Goal: Task Accomplishment & Management: Manage account settings

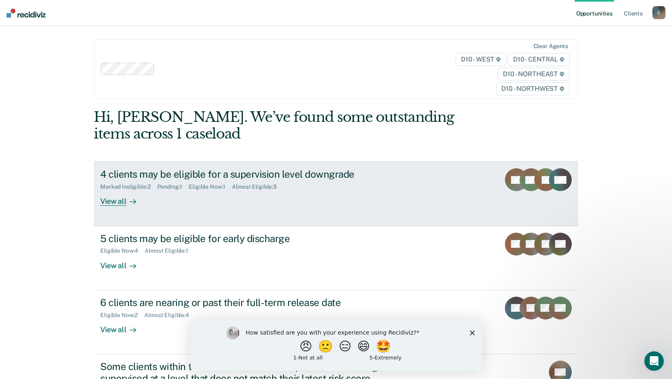
click at [119, 199] on div "View all" at bounding box center [123, 198] width 46 height 16
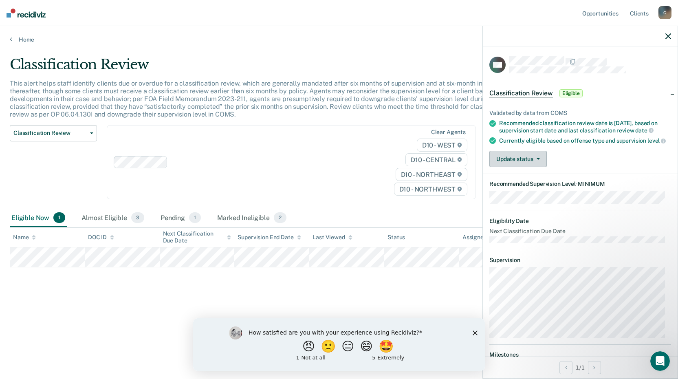
click at [530, 163] on button "Update status" at bounding box center [517, 159] width 57 height 16
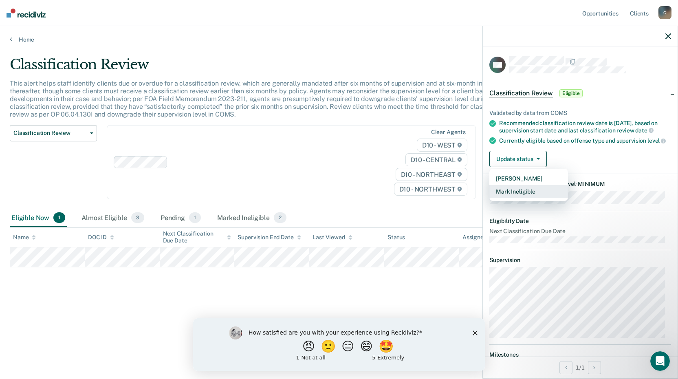
click at [519, 196] on button "Mark Ineligible" at bounding box center [528, 191] width 79 height 13
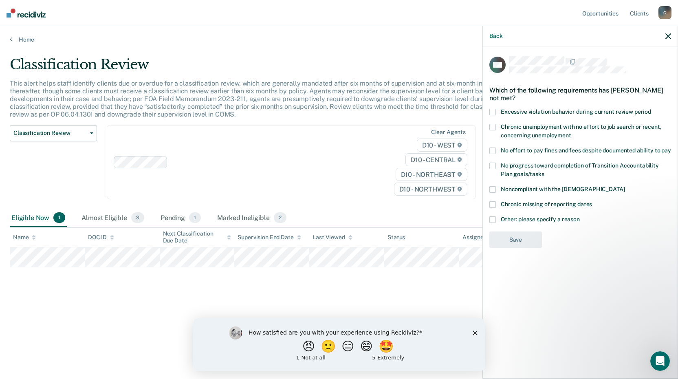
click at [491, 217] on span at bounding box center [492, 219] width 7 height 7
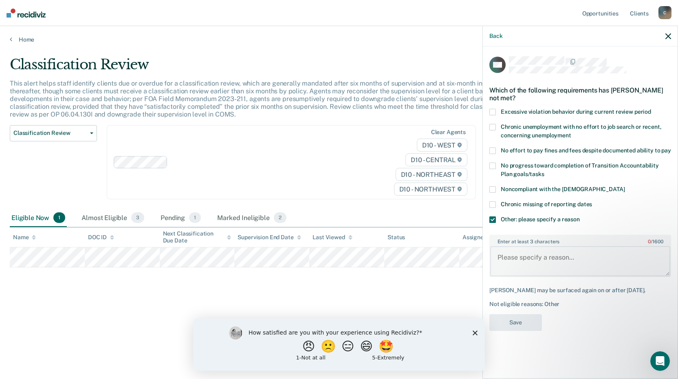
click at [510, 247] on textarea "Enter at least 3 characters 0 / 1600" at bounding box center [580, 261] width 180 height 30
type textarea "Subject currently in residential treatment"
click at [516, 321] on button "Save" at bounding box center [515, 322] width 53 height 17
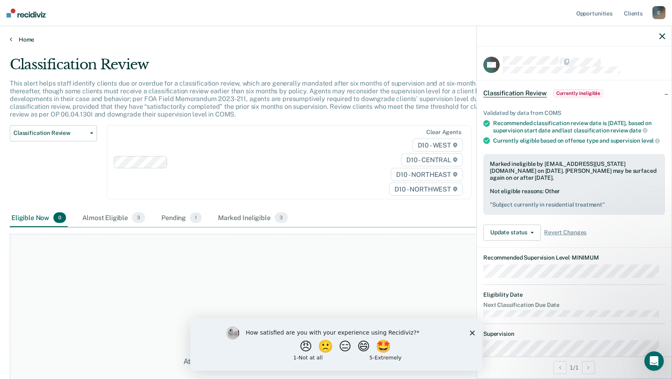
click at [23, 37] on link "Home" at bounding box center [336, 39] width 652 height 7
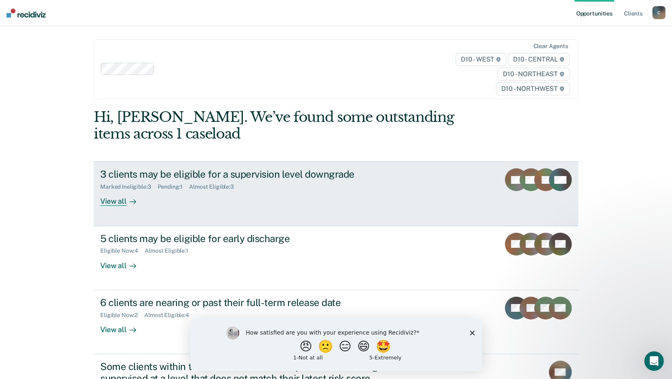
click at [118, 201] on div "View all" at bounding box center [123, 198] width 46 height 16
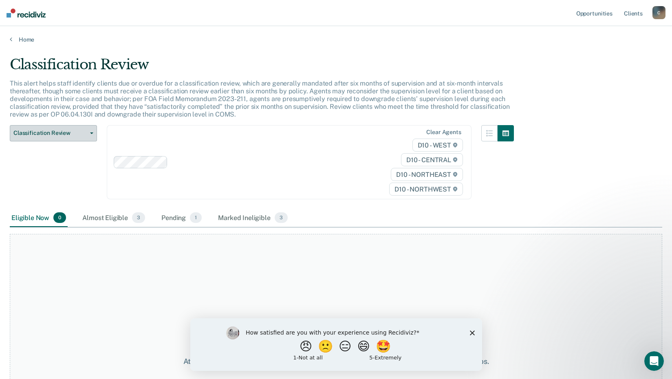
click at [35, 132] on span "Classification Review" at bounding box center [49, 133] width 73 height 7
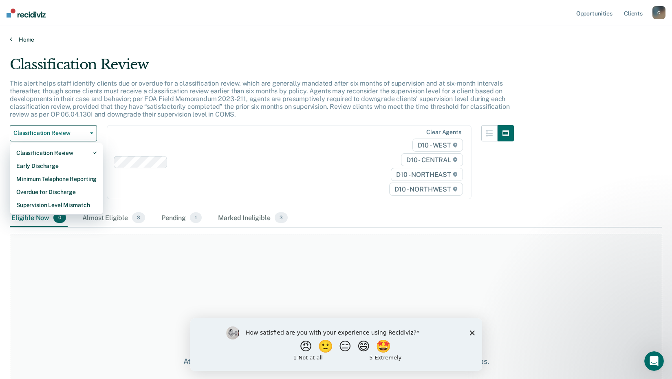
click at [26, 38] on link "Home" at bounding box center [336, 39] width 652 height 7
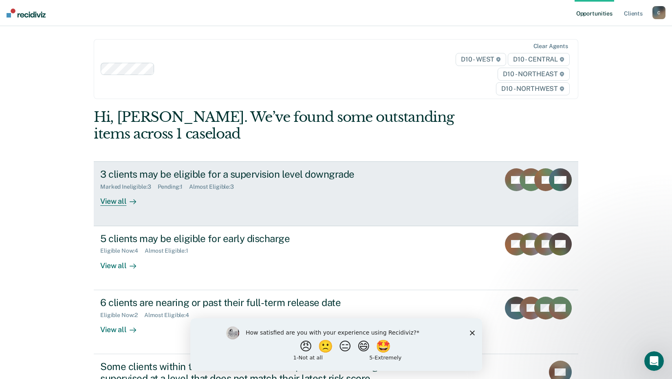
click at [110, 202] on div "View all" at bounding box center [123, 198] width 46 height 16
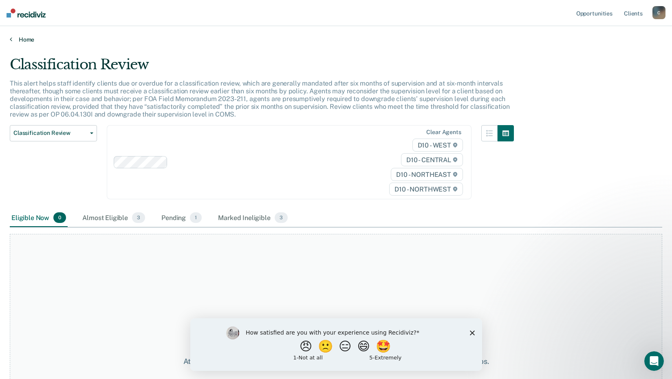
click at [26, 39] on link "Home" at bounding box center [336, 39] width 652 height 7
click at [631, 15] on link "Client s" at bounding box center [633, 13] width 22 height 26
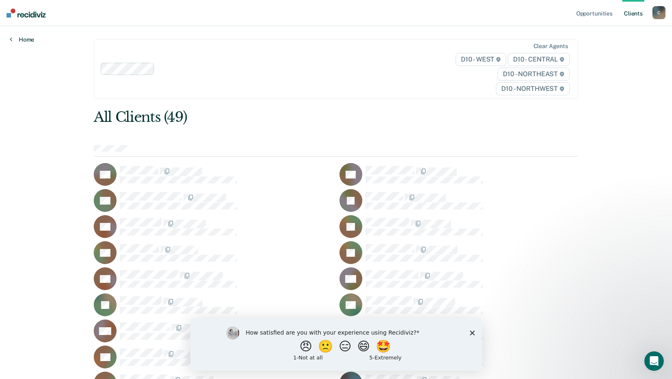
click at [25, 40] on link "Home" at bounding box center [22, 39] width 24 height 7
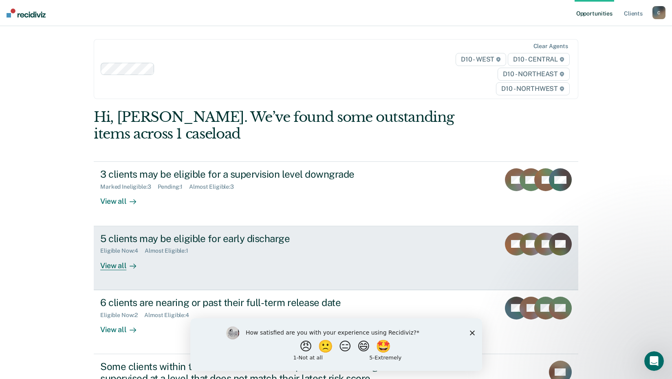
click at [113, 266] on div "View all" at bounding box center [123, 262] width 46 height 16
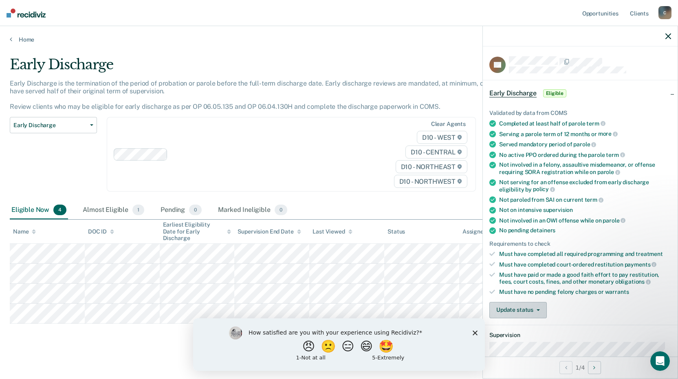
click at [525, 310] on button "Update status" at bounding box center [517, 310] width 57 height 16
click at [516, 325] on button "[PERSON_NAME]" at bounding box center [528, 329] width 79 height 13
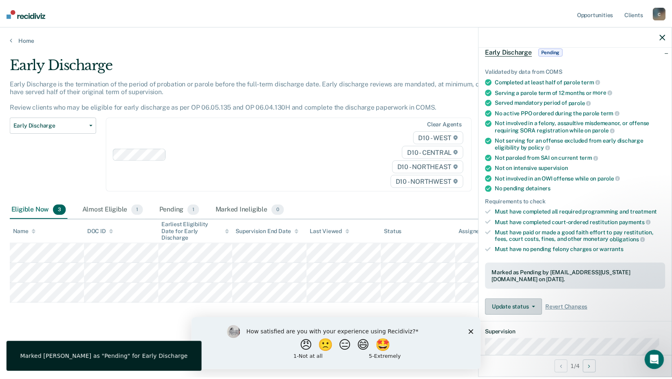
scroll to position [81, 0]
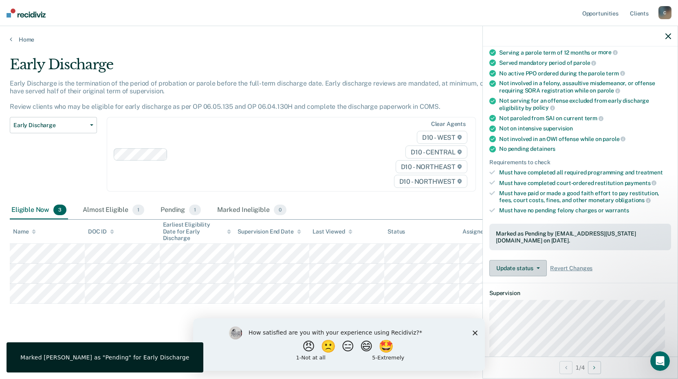
click at [520, 264] on button "Update status" at bounding box center [517, 268] width 57 height 16
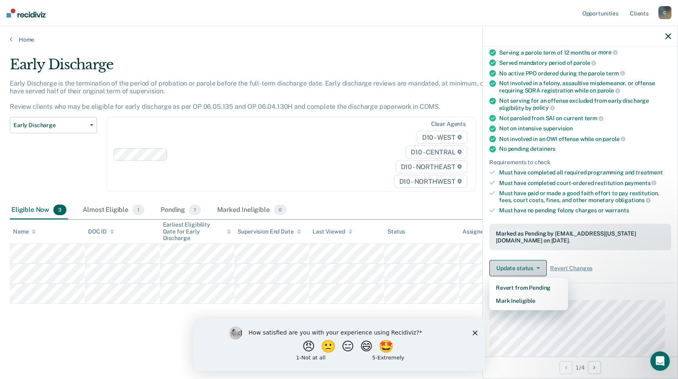
click at [520, 264] on button "Update status" at bounding box center [517, 268] width 57 height 16
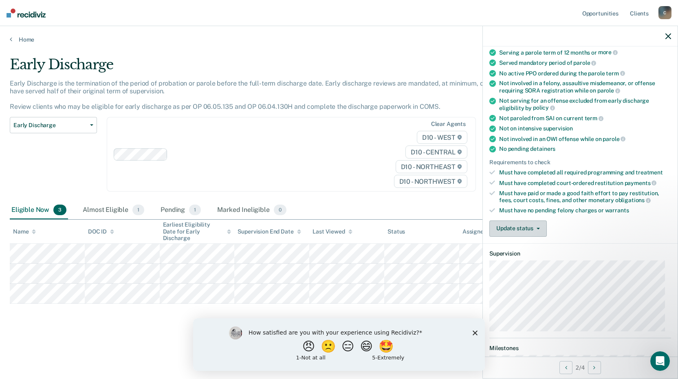
click at [525, 225] on button "Update status" at bounding box center [517, 228] width 57 height 16
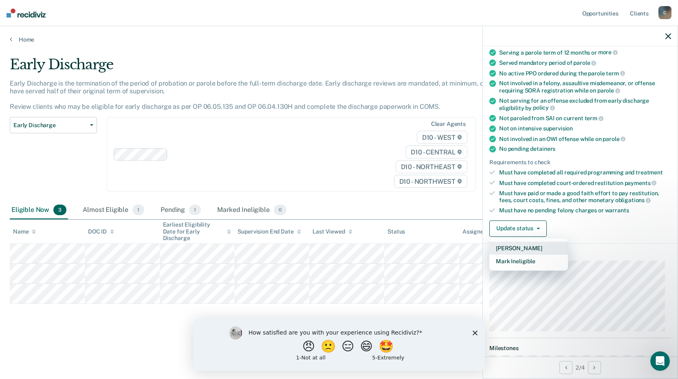
click at [519, 244] on button "[PERSON_NAME]" at bounding box center [528, 248] width 79 height 13
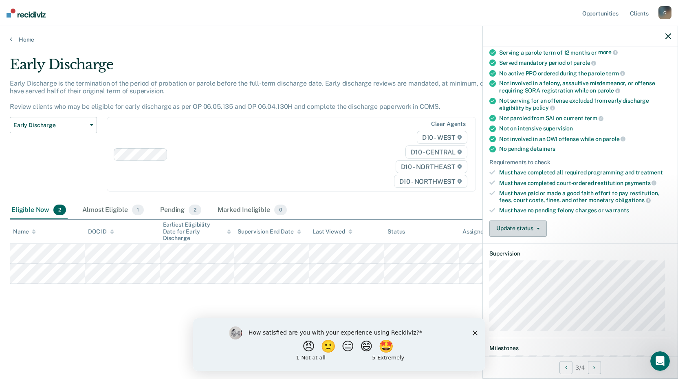
click at [512, 224] on button "Update status" at bounding box center [517, 228] width 57 height 16
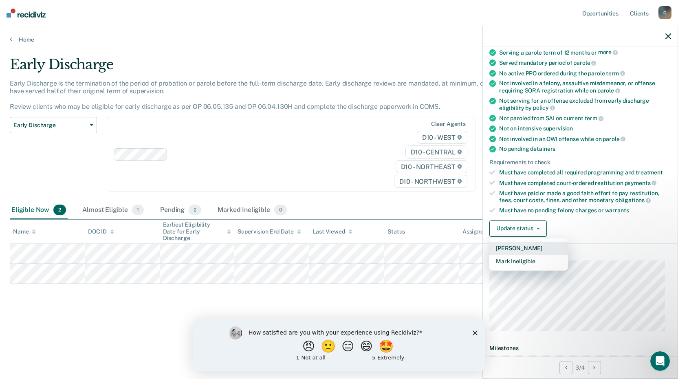
click at [517, 244] on button "[PERSON_NAME]" at bounding box center [528, 248] width 79 height 13
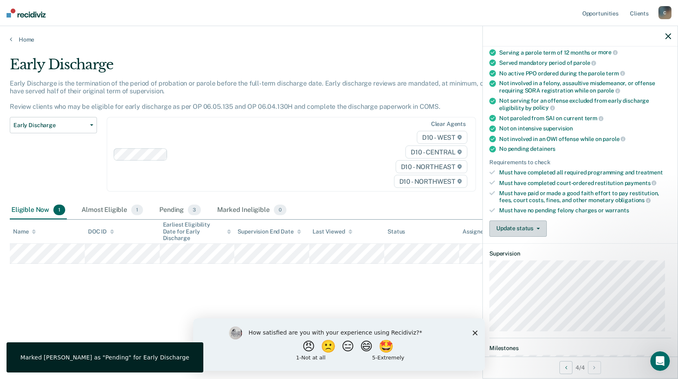
click at [513, 228] on button "Update status" at bounding box center [517, 228] width 57 height 16
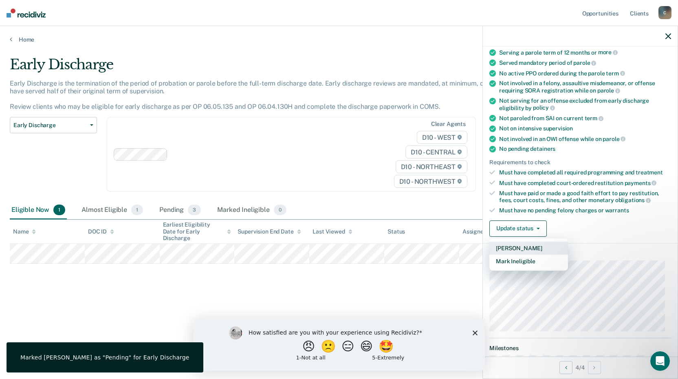
click at [513, 245] on button "[PERSON_NAME]" at bounding box center [528, 248] width 79 height 13
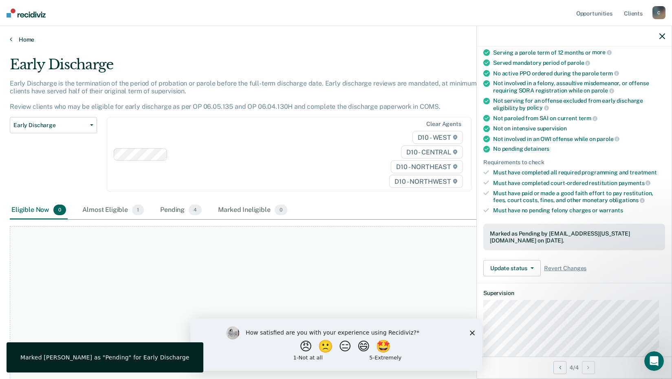
click at [21, 37] on link "Home" at bounding box center [336, 39] width 652 height 7
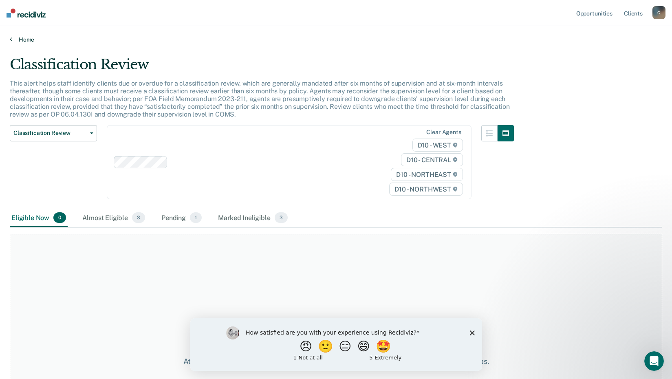
click at [24, 39] on link "Home" at bounding box center [336, 39] width 652 height 7
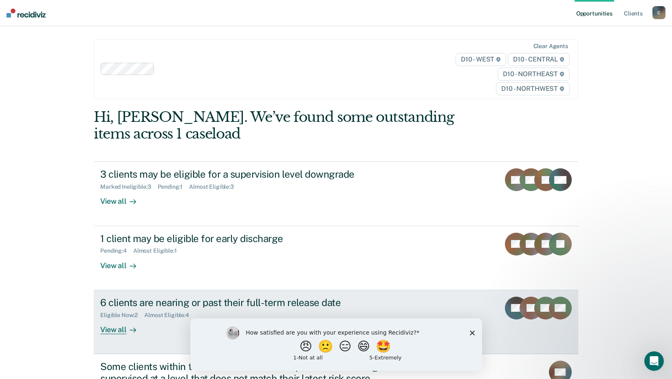
click at [559, 313] on icon at bounding box center [561, 318] width 37 height 33
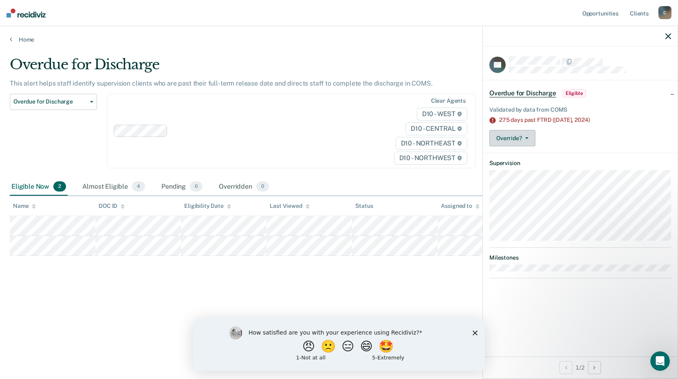
click at [509, 138] on button "Override?" at bounding box center [512, 138] width 46 height 16
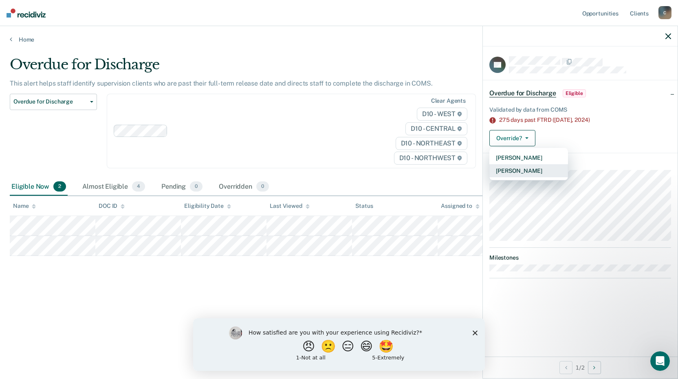
click at [517, 168] on button "[PERSON_NAME]" at bounding box center [528, 170] width 79 height 13
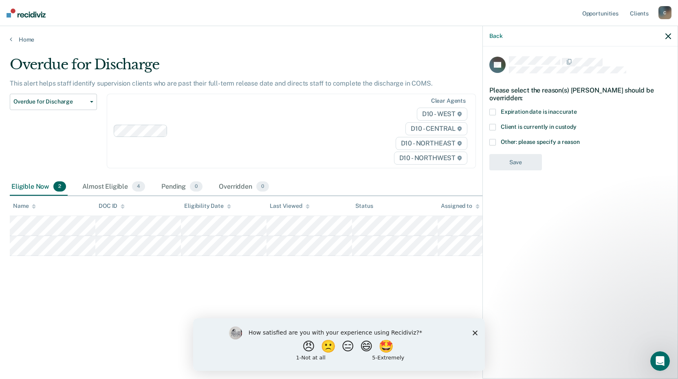
click at [495, 139] on span at bounding box center [492, 142] width 7 height 7
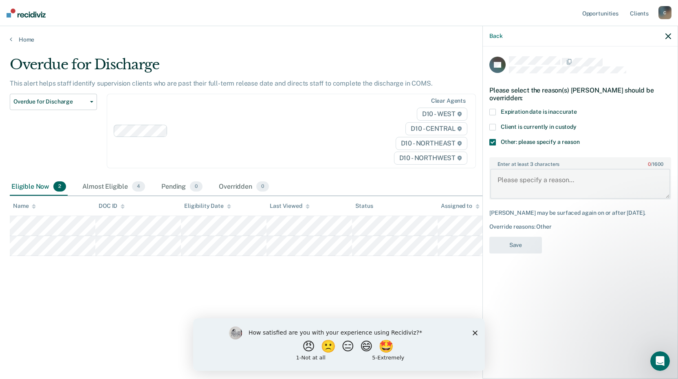
click at [513, 183] on textarea "Enter at least 3 characters 0 / 1600" at bounding box center [580, 184] width 180 height 30
drag, startPoint x: 616, startPoint y: 175, endPoint x: 507, endPoint y: 178, distance: 109.2
click at [507, 178] on textarea "Watitng for PDU to close out case" at bounding box center [580, 184] width 180 height 30
type textarea "Waiting for death certificate"
click at [508, 249] on button "Save" at bounding box center [515, 245] width 53 height 17
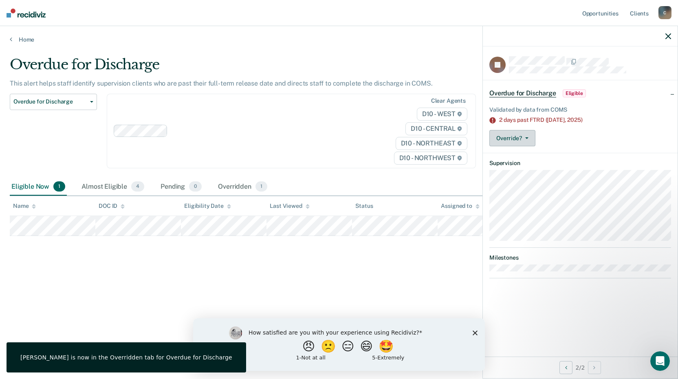
click at [504, 138] on button "Override?" at bounding box center [512, 138] width 46 height 16
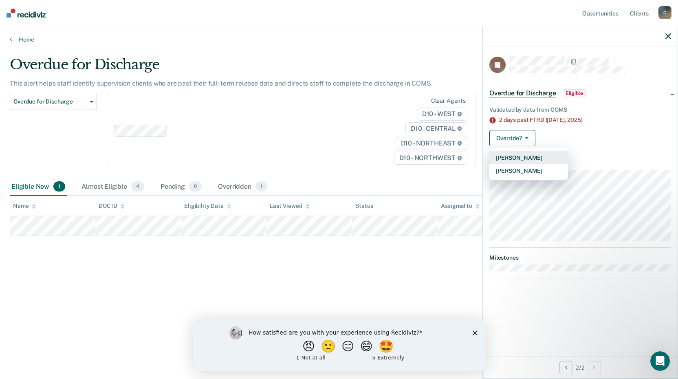
click at [512, 156] on button "[PERSON_NAME]" at bounding box center [528, 157] width 79 height 13
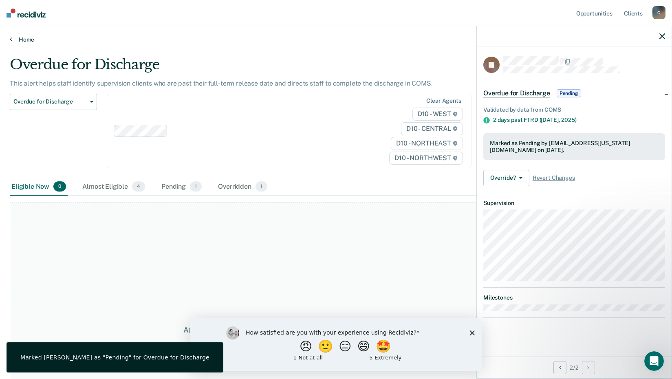
click at [14, 38] on link "Home" at bounding box center [336, 39] width 652 height 7
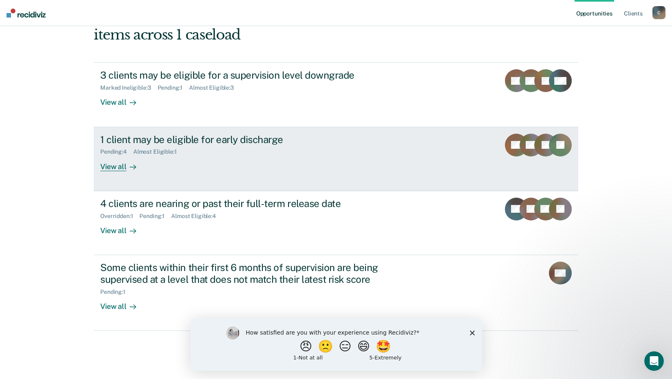
scroll to position [101, 0]
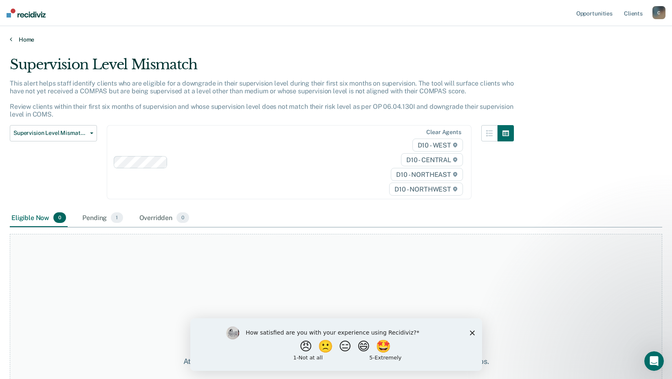
click at [20, 41] on link "Home" at bounding box center [336, 39] width 652 height 7
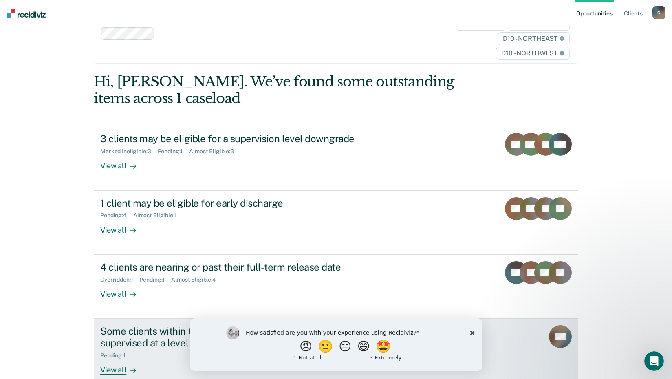
scroll to position [81, 0]
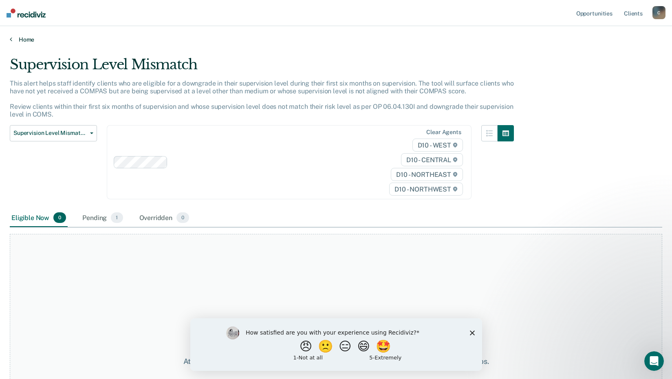
click at [25, 37] on link "Home" at bounding box center [336, 39] width 652 height 7
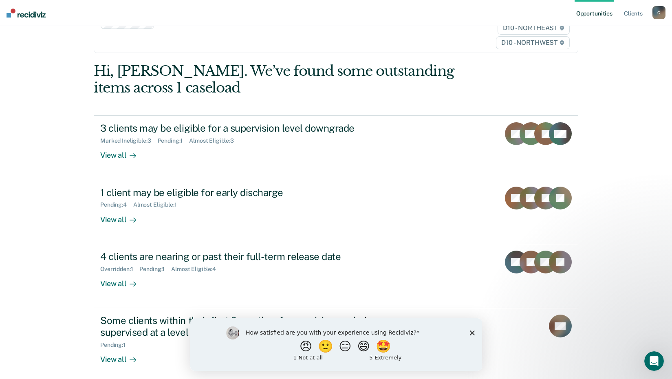
scroll to position [101, 0]
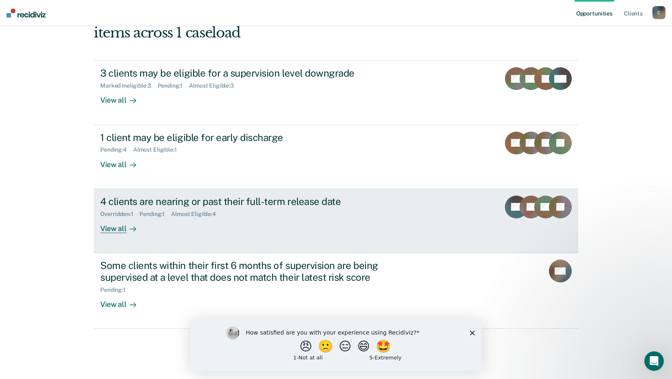
click at [541, 207] on rect at bounding box center [545, 207] width 23 height 23
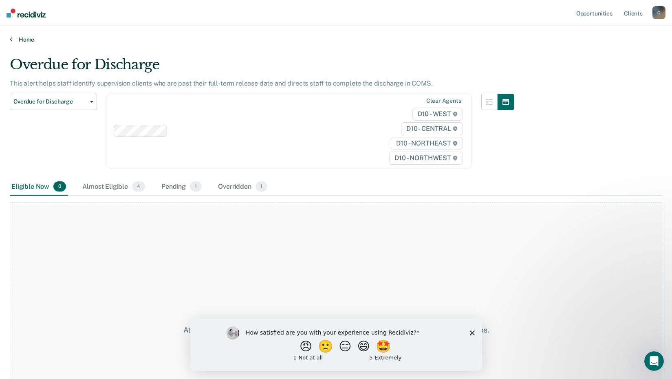
click at [22, 41] on link "Home" at bounding box center [336, 39] width 652 height 7
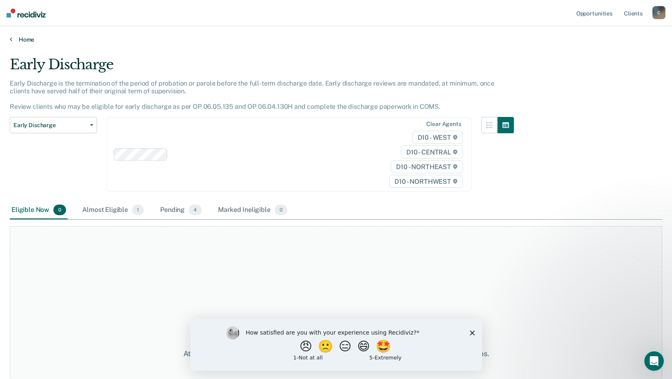
click at [21, 36] on link "Home" at bounding box center [336, 39] width 652 height 7
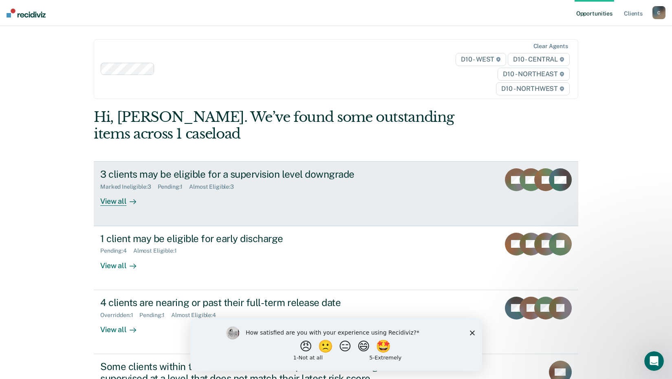
click at [538, 173] on icon at bounding box center [531, 178] width 39 height 42
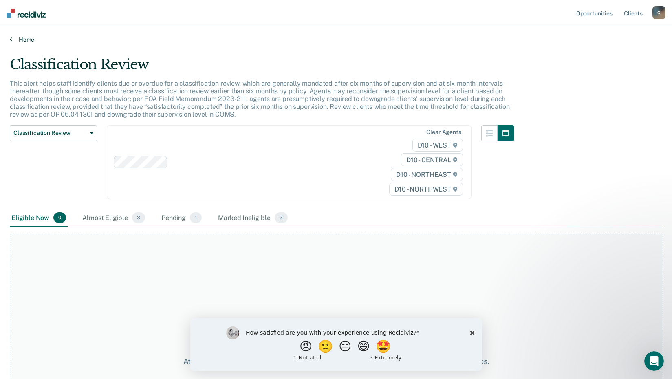
click at [31, 38] on link "Home" at bounding box center [336, 39] width 652 height 7
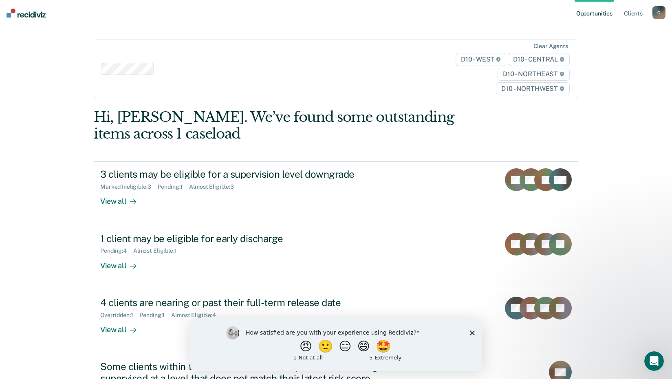
click at [661, 11] on div "C" at bounding box center [658, 12] width 13 height 13
click at [604, 52] on link "Log Out" at bounding box center [626, 53] width 66 height 7
